Goal: Information Seeking & Learning: Check status

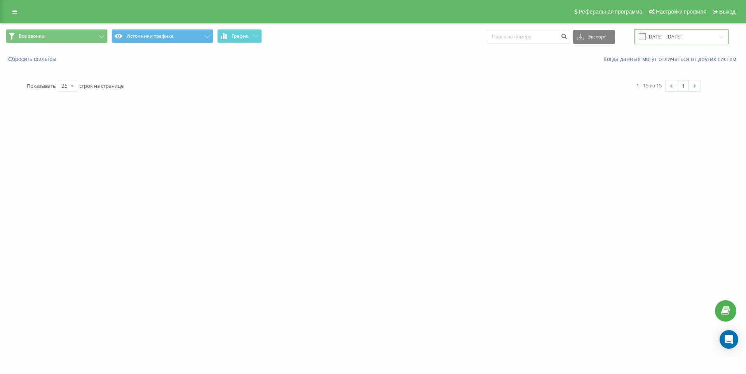
click at [419, 34] on input "[DATE] - [DATE]" at bounding box center [681, 36] width 94 height 15
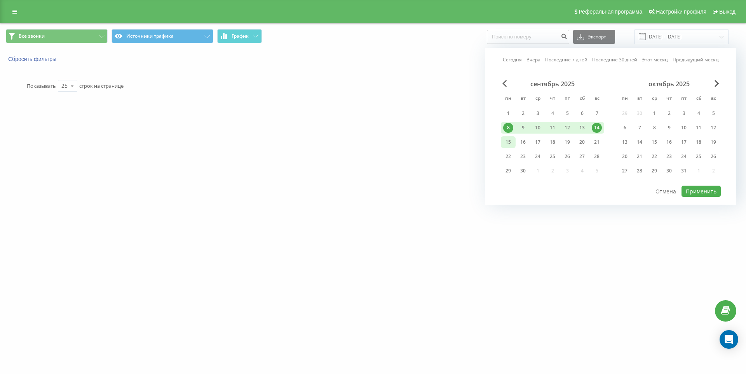
click at [419, 143] on div "15" at bounding box center [508, 142] width 10 height 10
click at [419, 139] on div "21" at bounding box center [597, 142] width 10 height 10
click at [419, 190] on button "Применить" at bounding box center [700, 191] width 39 height 11
type input "[DATE] - [DATE]"
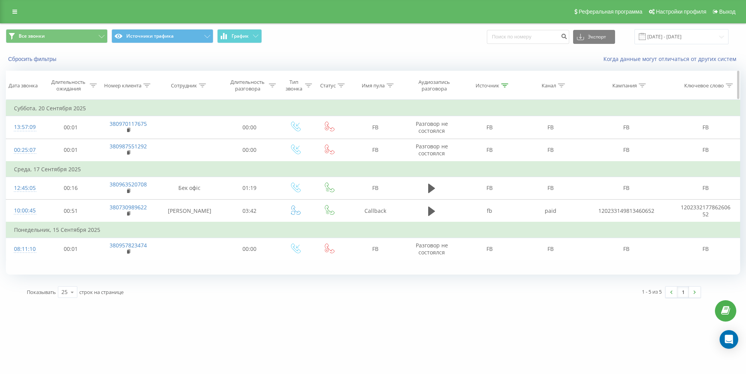
click at [419, 87] on icon at bounding box center [505, 86] width 7 height 4
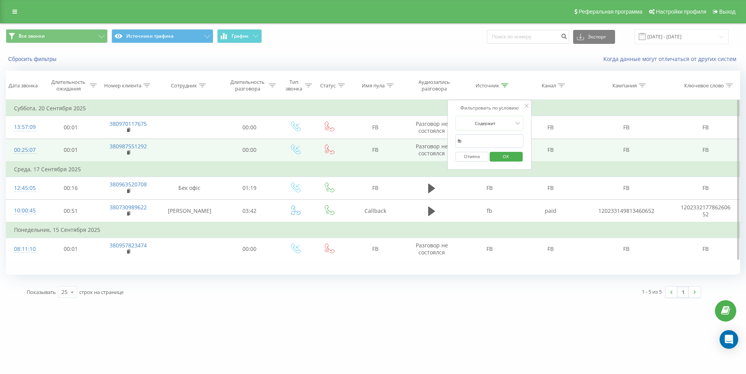
drag, startPoint x: 469, startPoint y: 139, endPoint x: 400, endPoint y: 145, distance: 69.4
click at [400, 145] on table "Фильтровать по условию Равно Отмена OK Фильтровать по условию Содержит Отмена O…" at bounding box center [373, 180] width 734 height 161
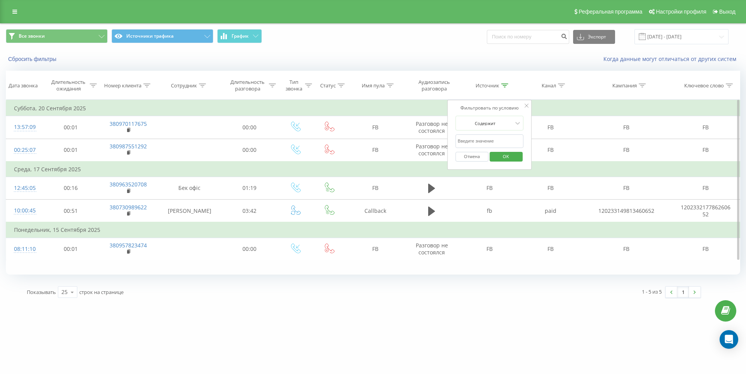
click at [419, 139] on input "text" at bounding box center [489, 141] width 68 height 14
type input "google"
click at [419, 151] on span "OK" at bounding box center [506, 156] width 22 height 12
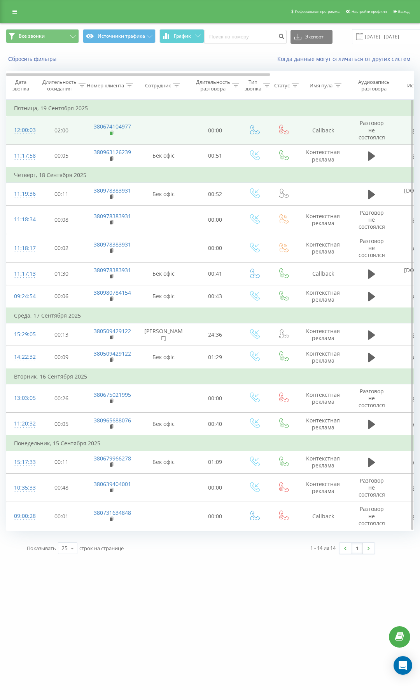
click at [111, 134] on rect at bounding box center [111, 133] width 2 height 3
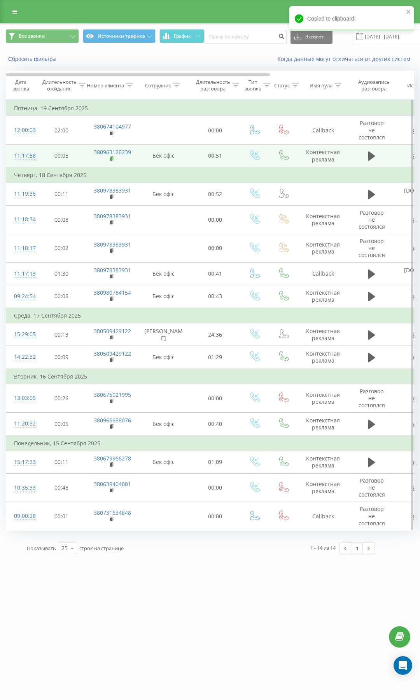
click at [110, 160] on rect at bounding box center [111, 158] width 2 height 3
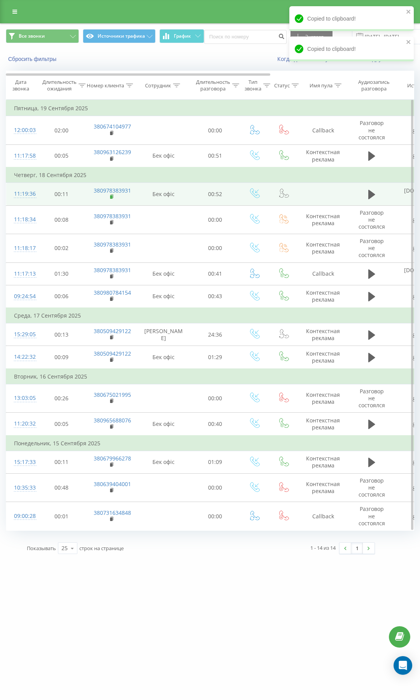
click at [112, 199] on icon at bounding box center [112, 196] width 4 height 5
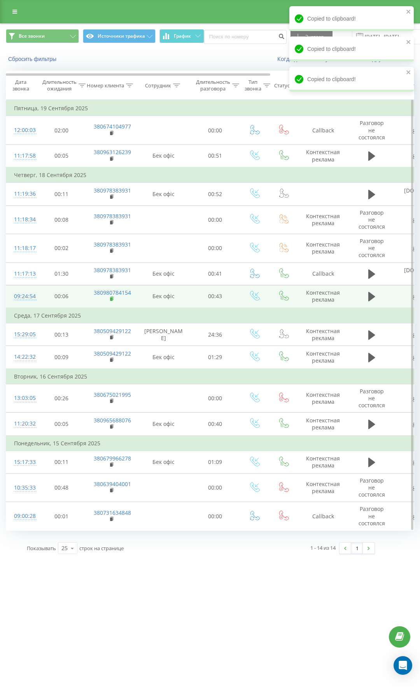
click at [111, 298] on rect at bounding box center [111, 299] width 2 height 3
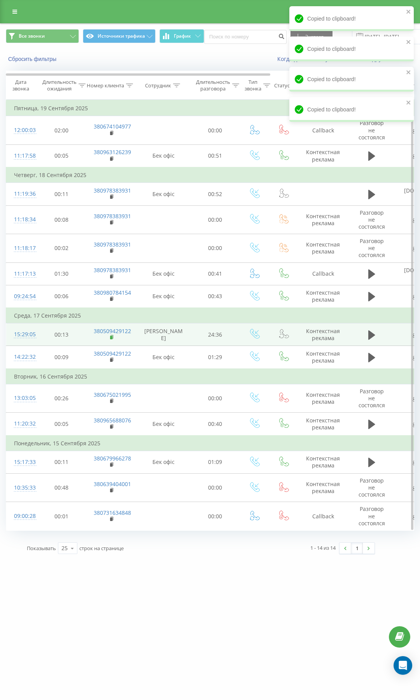
click at [112, 338] on icon at bounding box center [112, 337] width 4 height 5
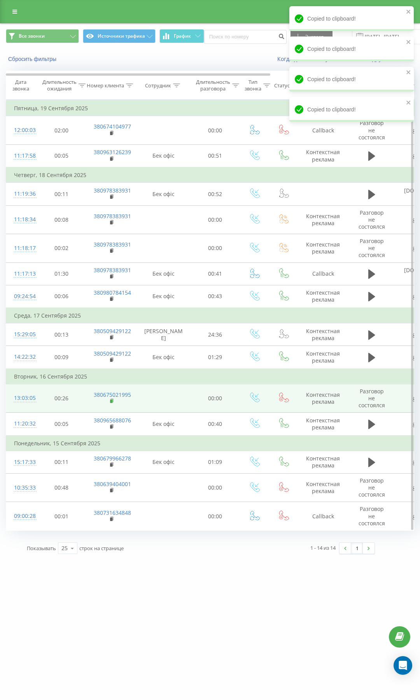
click at [113, 403] on icon at bounding box center [112, 401] width 4 height 5
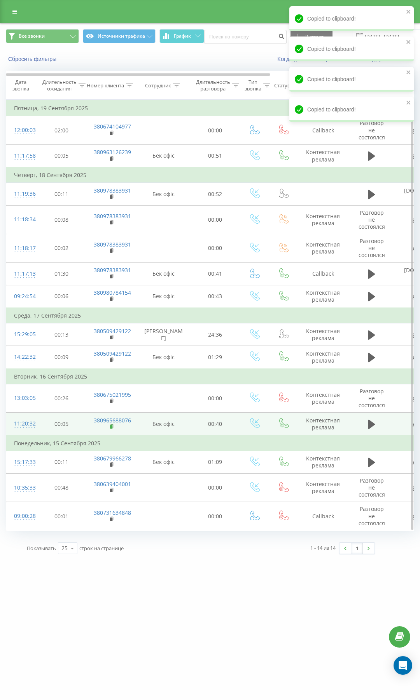
click at [113, 428] on icon at bounding box center [112, 426] width 4 height 5
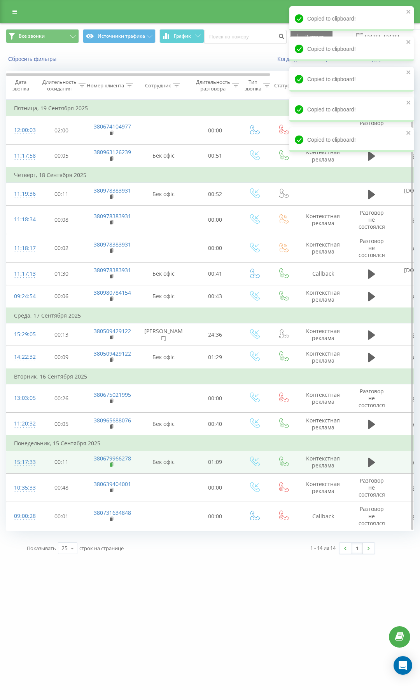
click at [113, 467] on icon at bounding box center [112, 464] width 4 height 5
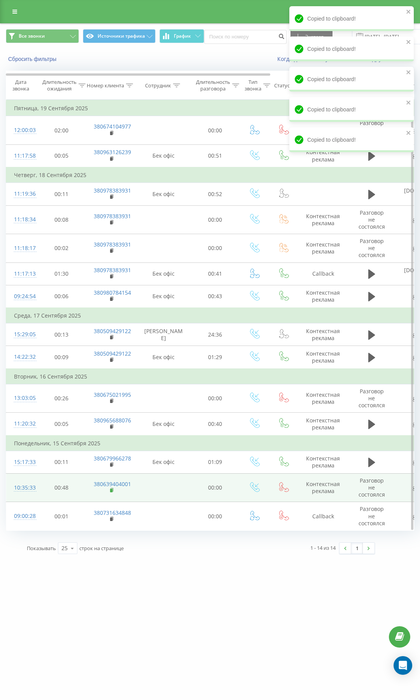
click at [111, 491] on rect at bounding box center [111, 490] width 2 height 3
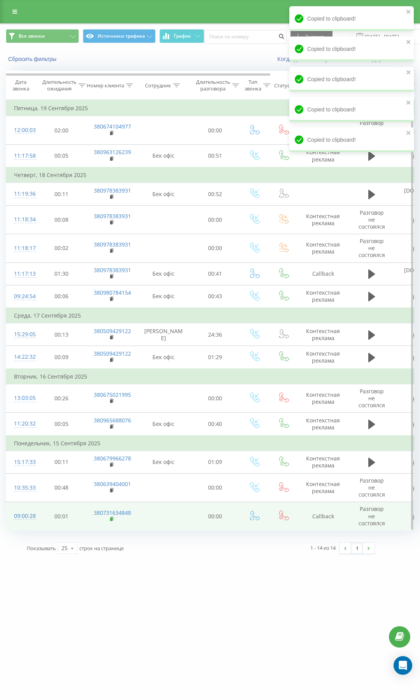
click at [110, 519] on rect at bounding box center [111, 519] width 2 height 3
